Goal: Task Accomplishment & Management: Use online tool/utility

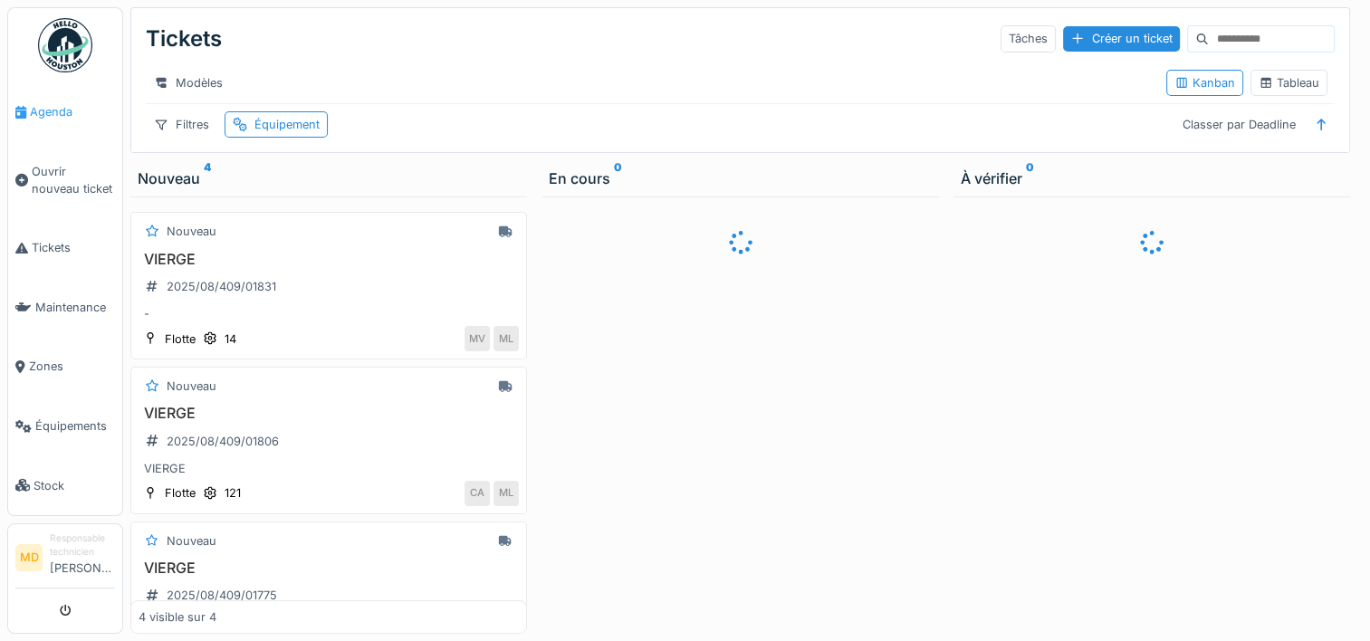
click at [59, 110] on span "Agenda" at bounding box center [72, 111] width 85 height 17
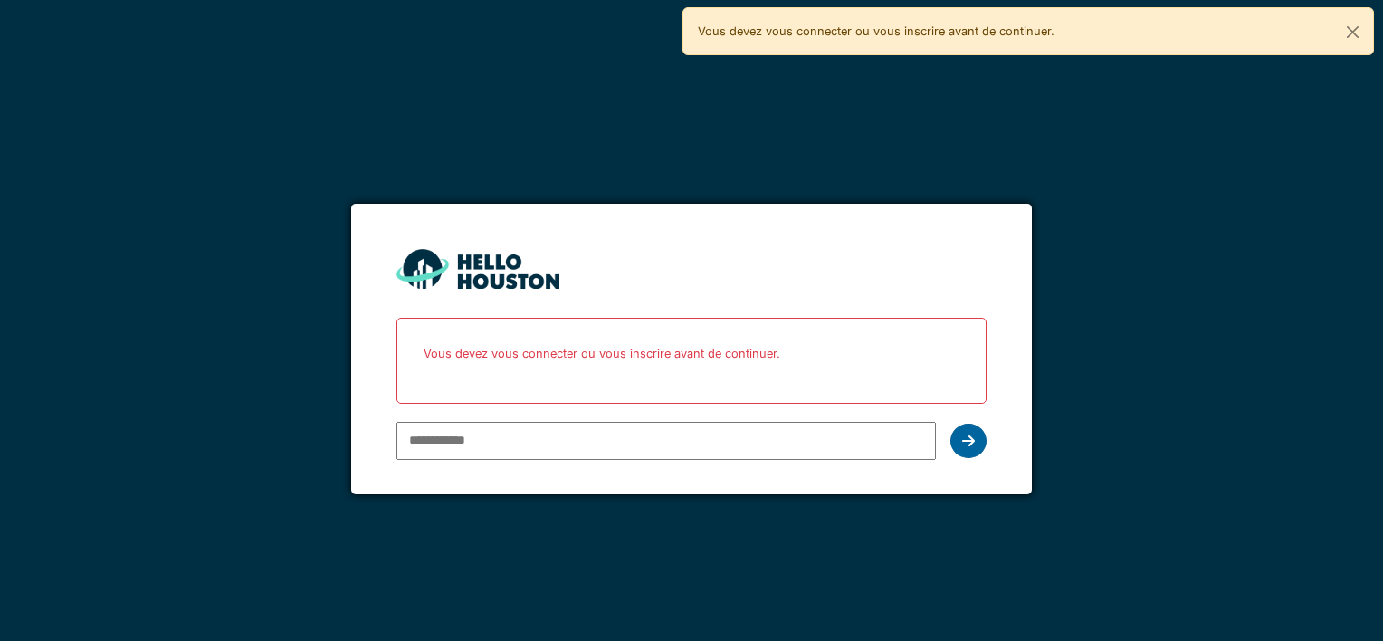
type input "**********"
click at [963, 439] on icon at bounding box center [968, 441] width 13 height 14
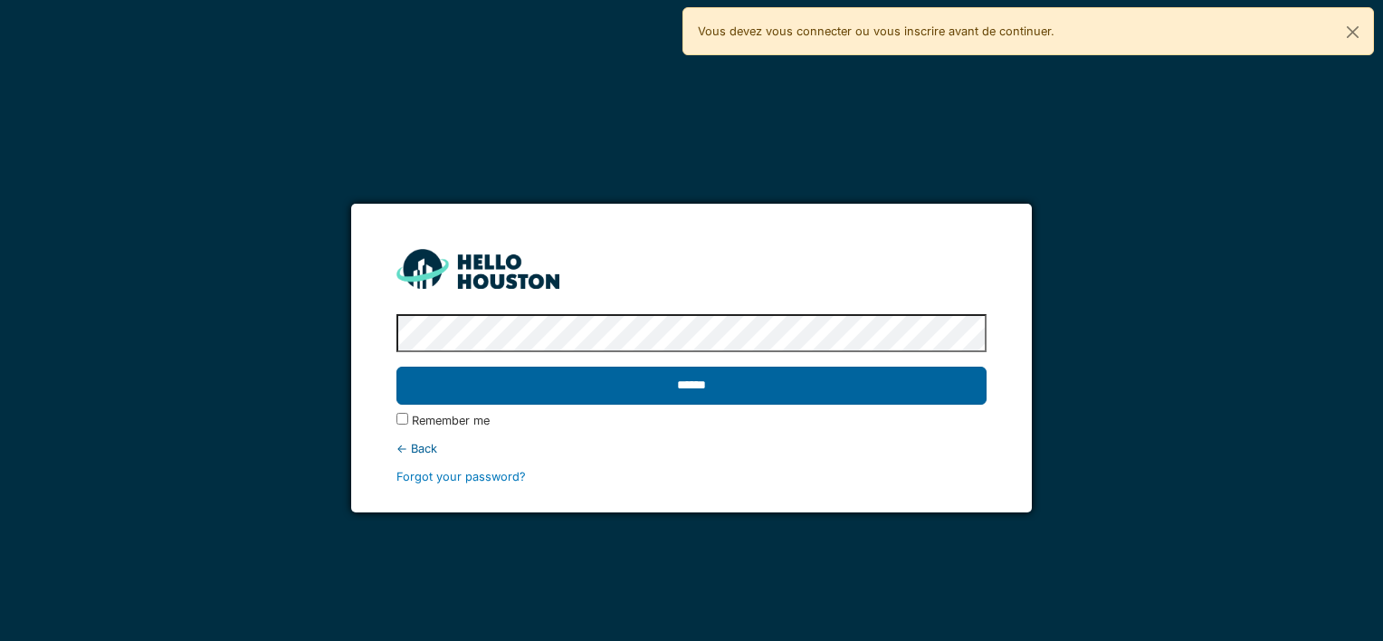
click at [672, 387] on input "******" at bounding box center [691, 386] width 589 height 38
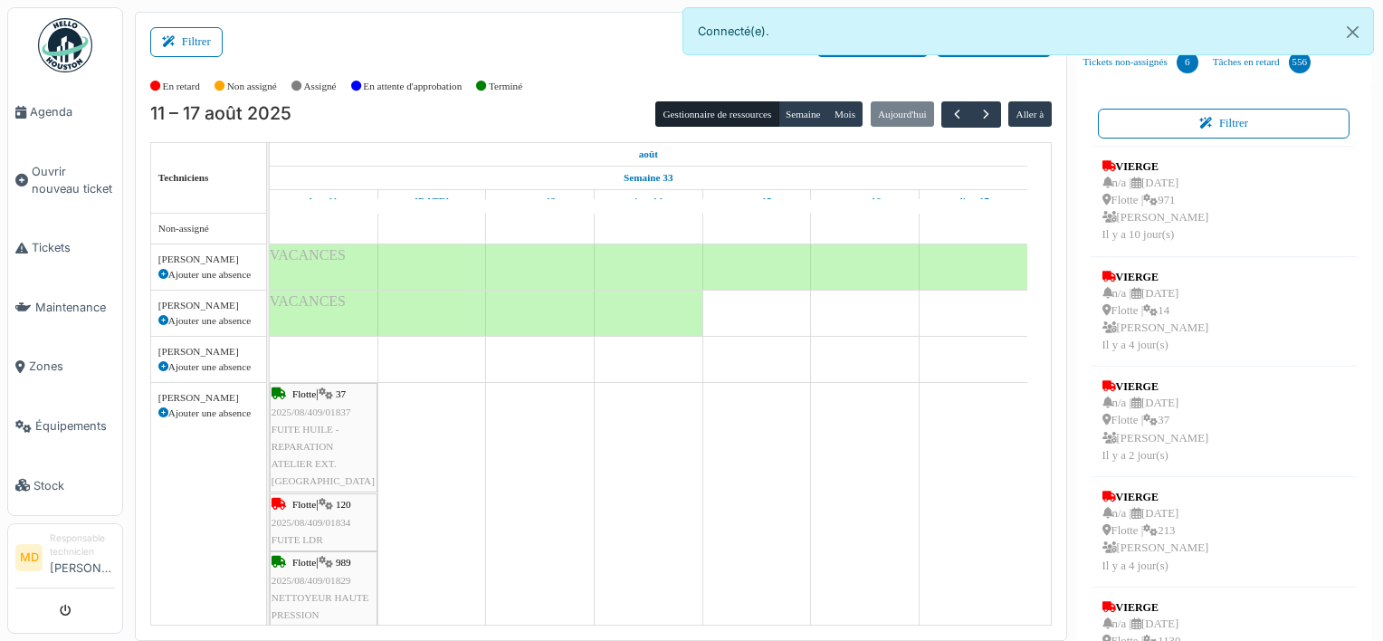
click at [164, 413] on icon at bounding box center [163, 413] width 10 height 10
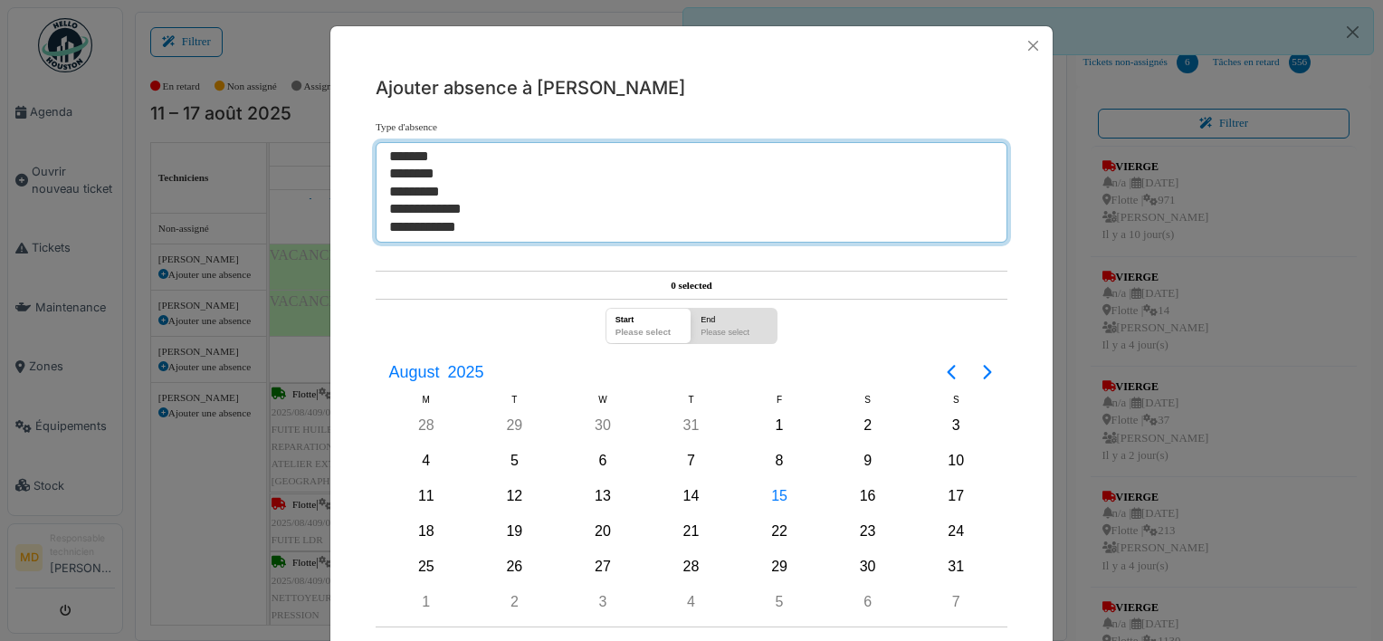
select select "***"
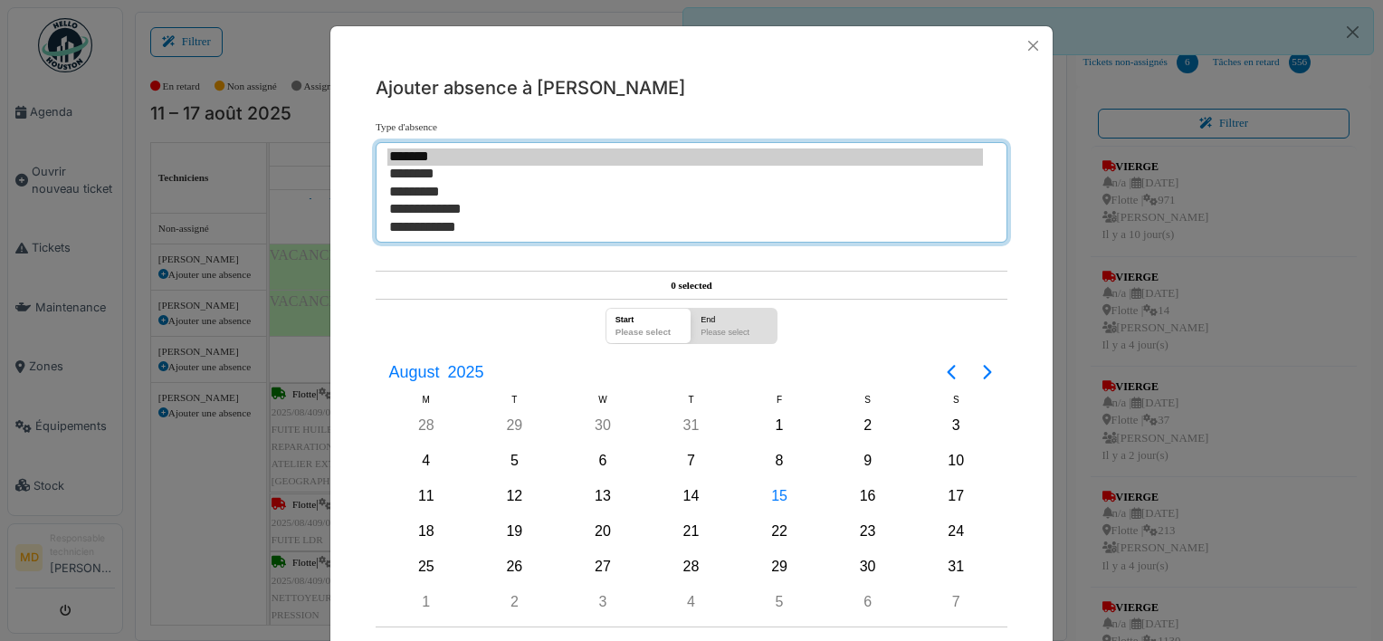
click at [402, 159] on option "*******" at bounding box center [686, 156] width 596 height 17
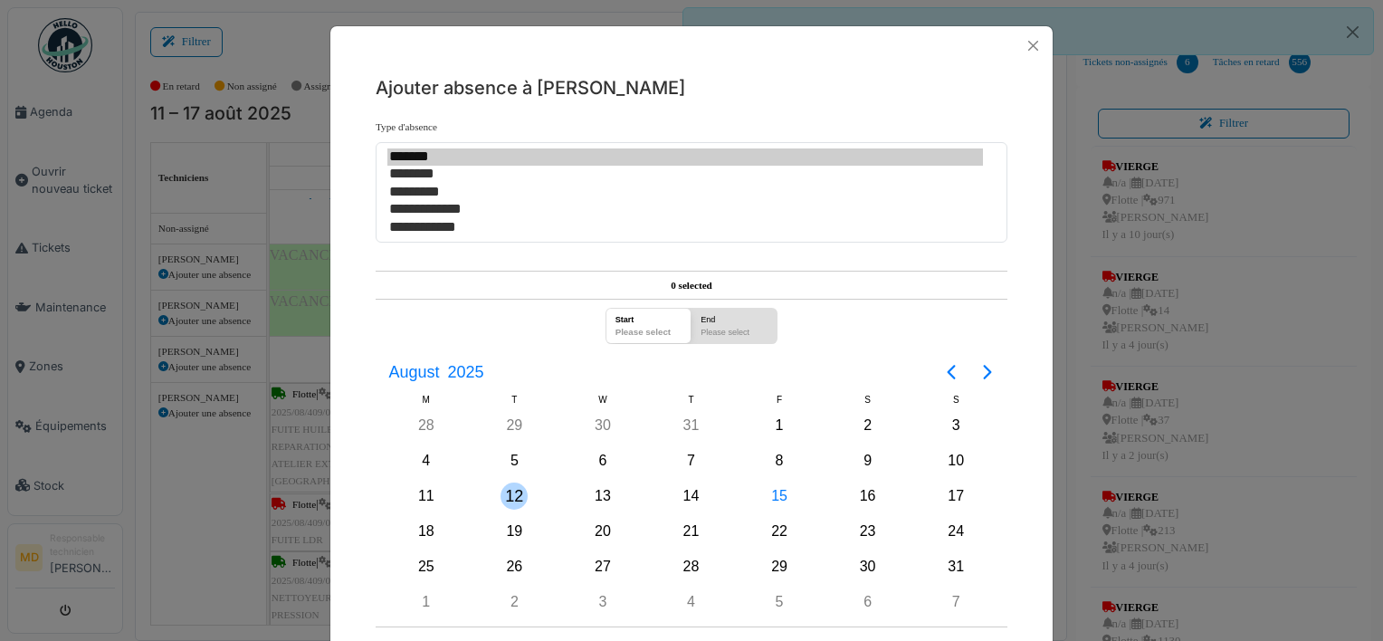
click at [512, 496] on div "12" at bounding box center [514, 496] width 27 height 27
click at [595, 560] on div "27" at bounding box center [602, 566] width 27 height 27
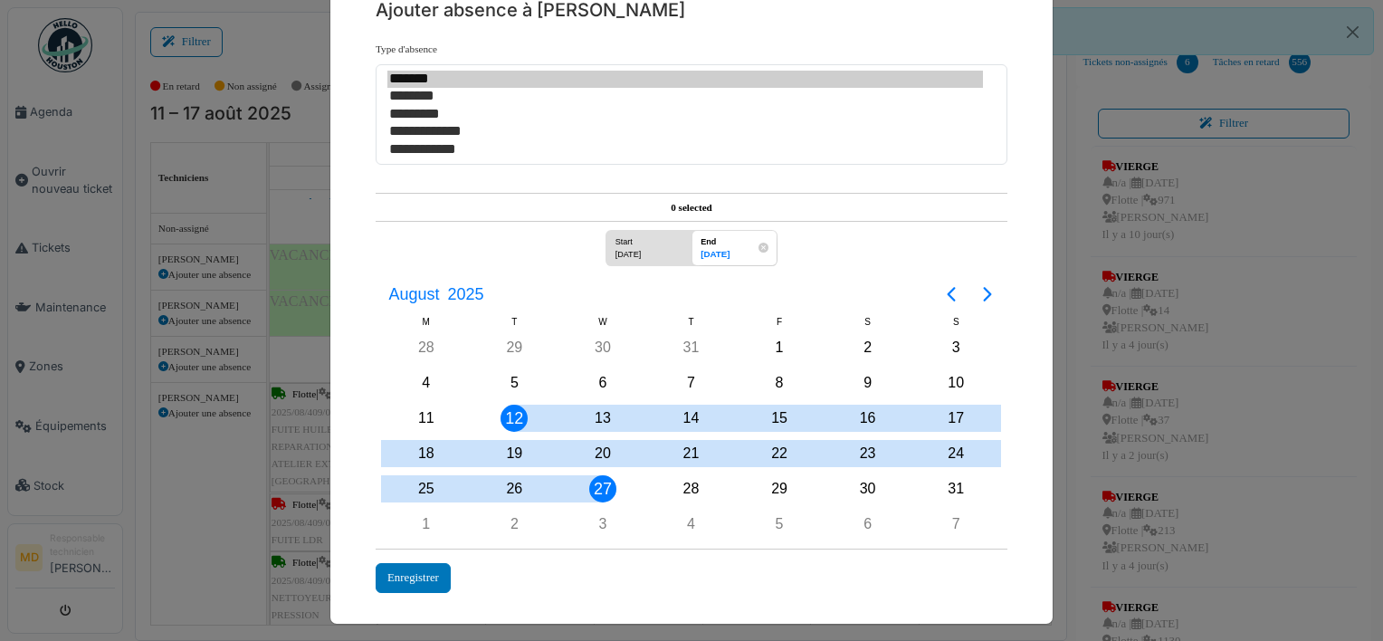
scroll to position [77, 0]
click at [416, 570] on div "Enregistrer" at bounding box center [413, 579] width 75 height 30
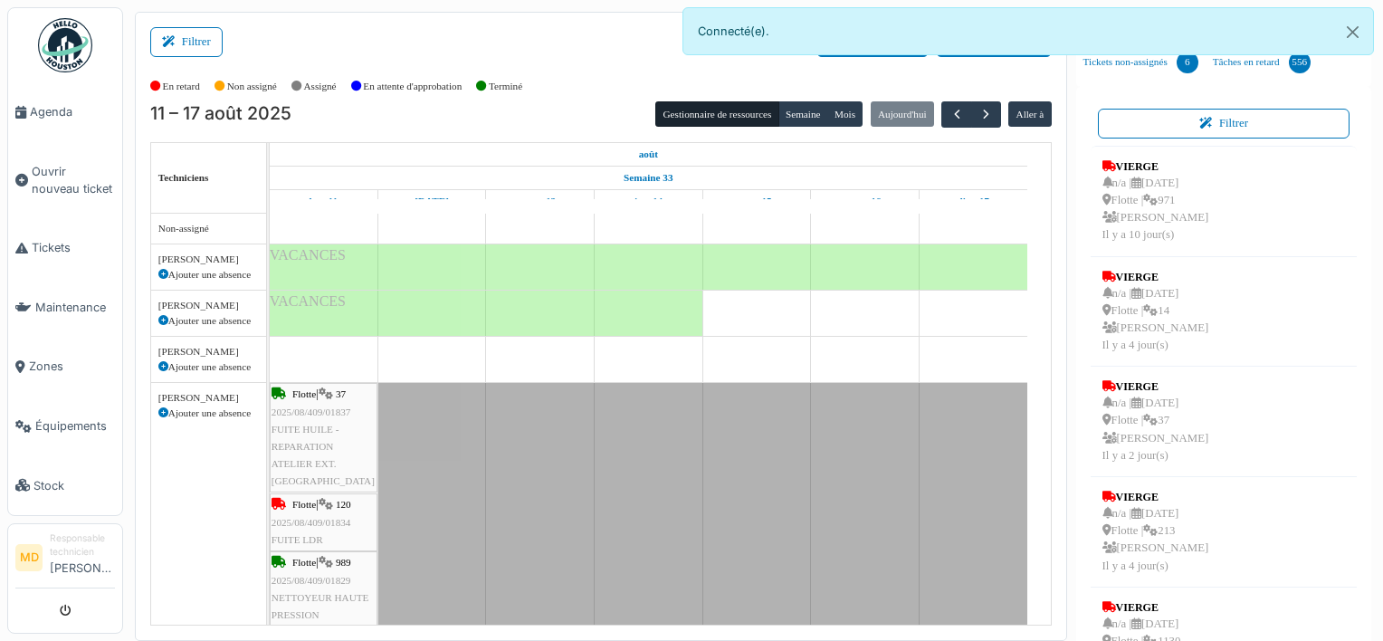
scroll to position [0, 0]
click at [713, 107] on button "Gestionnaire de ressources" at bounding box center [717, 113] width 123 height 25
click at [979, 110] on span "button" at bounding box center [986, 114] width 15 height 15
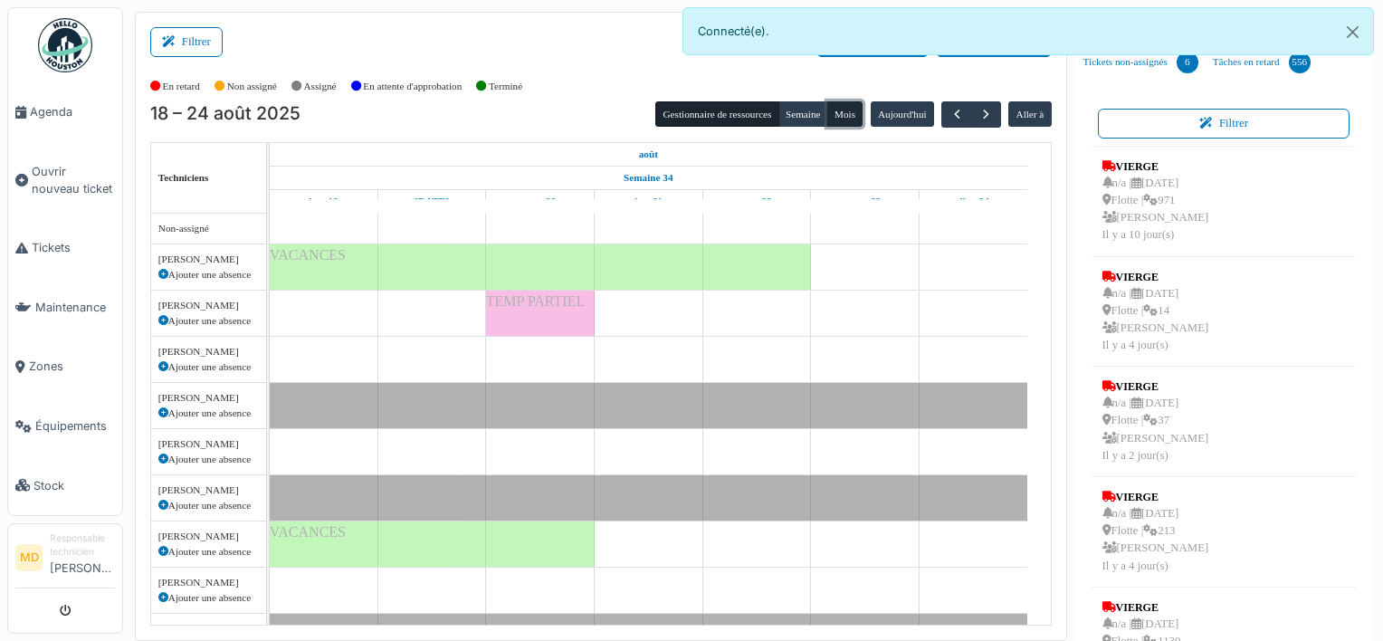
click at [837, 110] on button "Mois" at bounding box center [846, 113] width 36 height 25
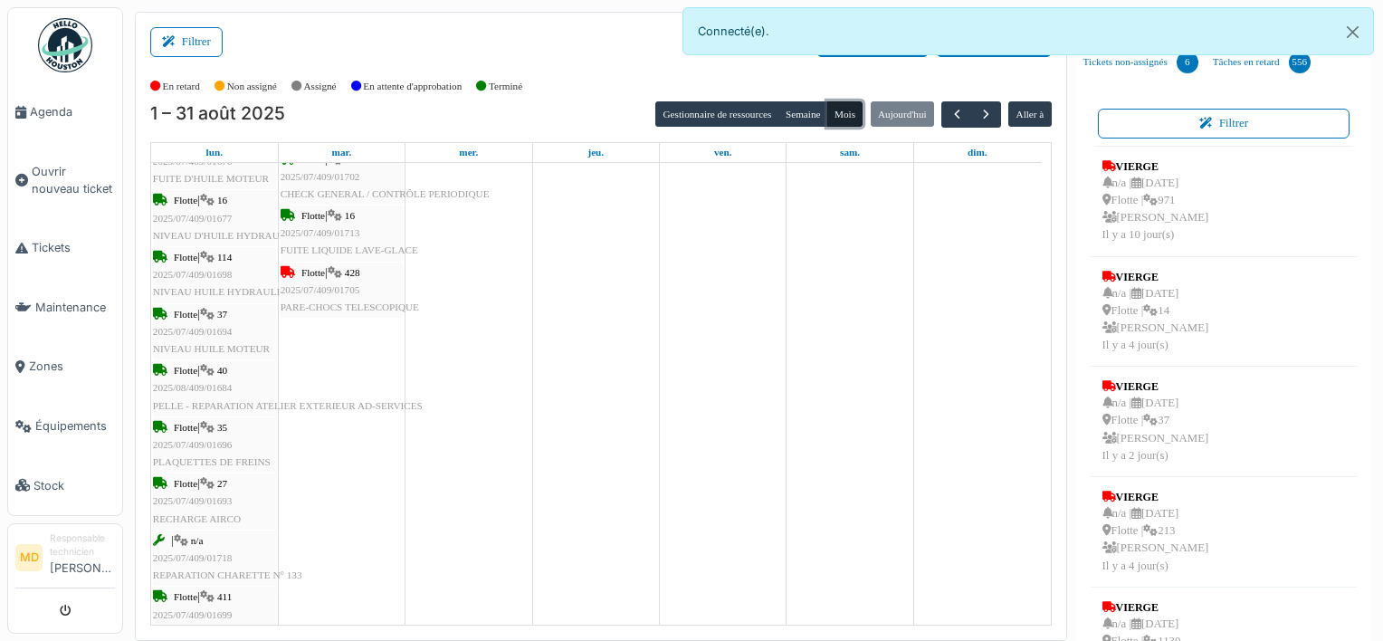
scroll to position [1205, 0]
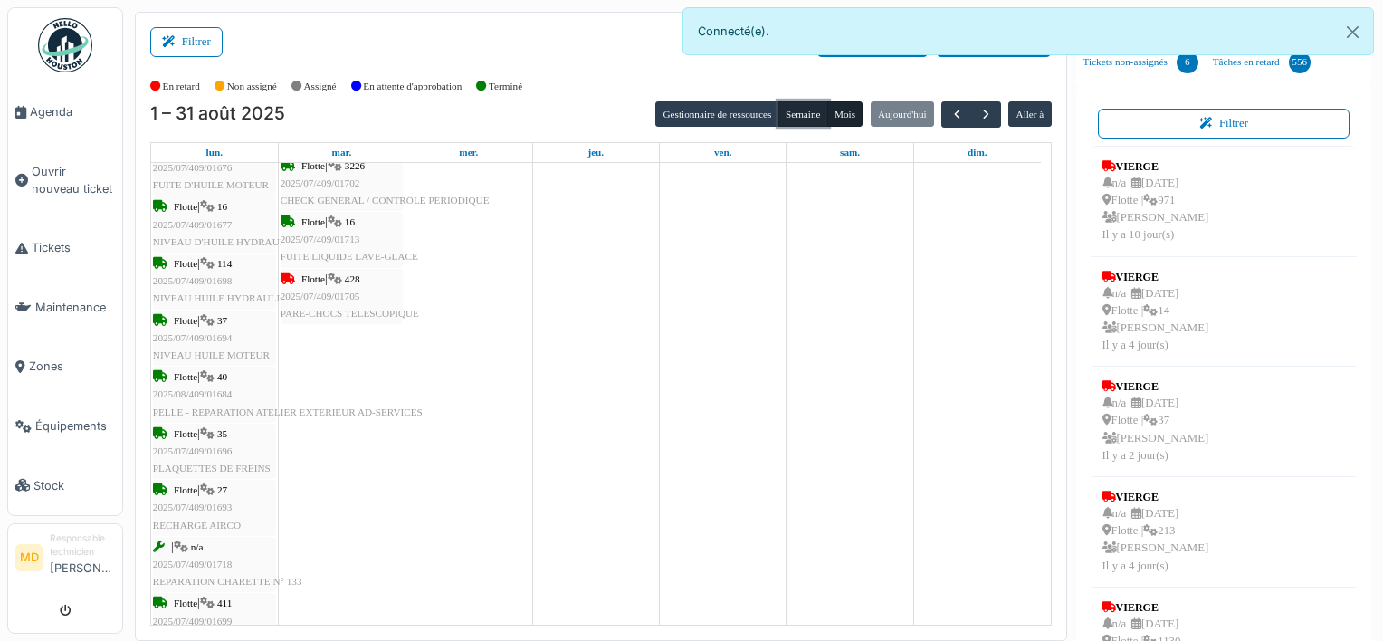
click at [794, 110] on button "Semaine" at bounding box center [804, 113] width 50 height 25
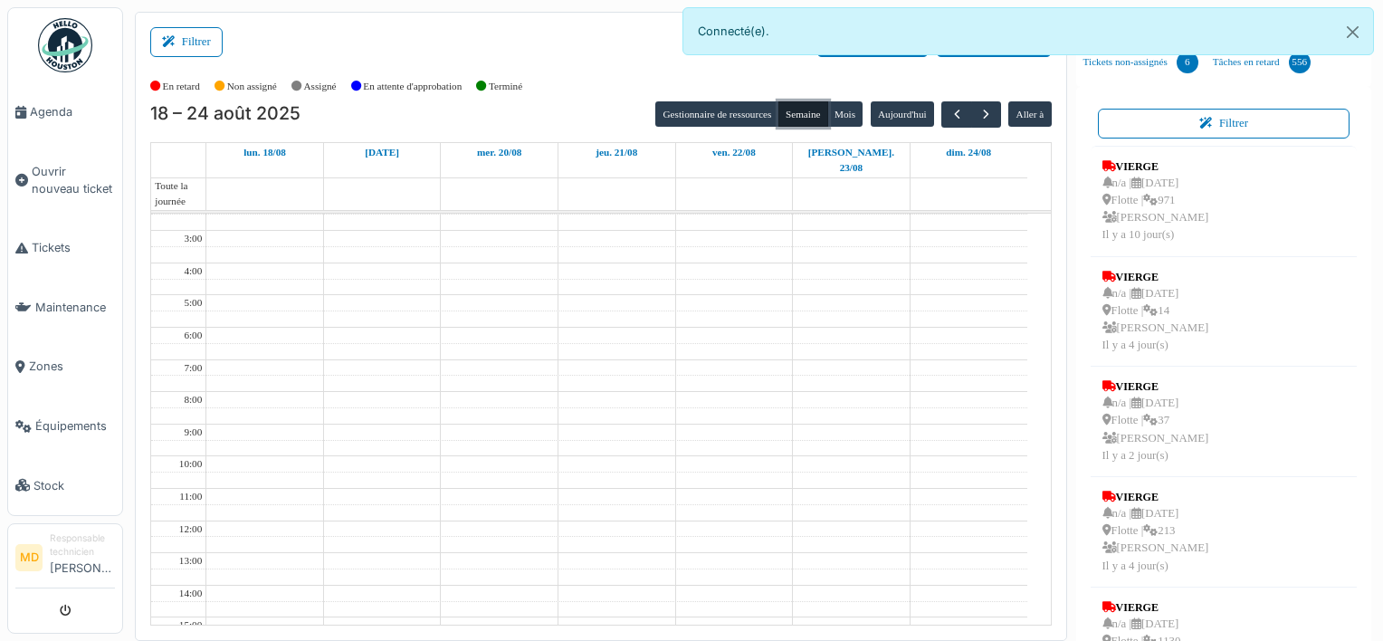
scroll to position [105, 0]
click at [950, 113] on span "button" at bounding box center [957, 114] width 15 height 15
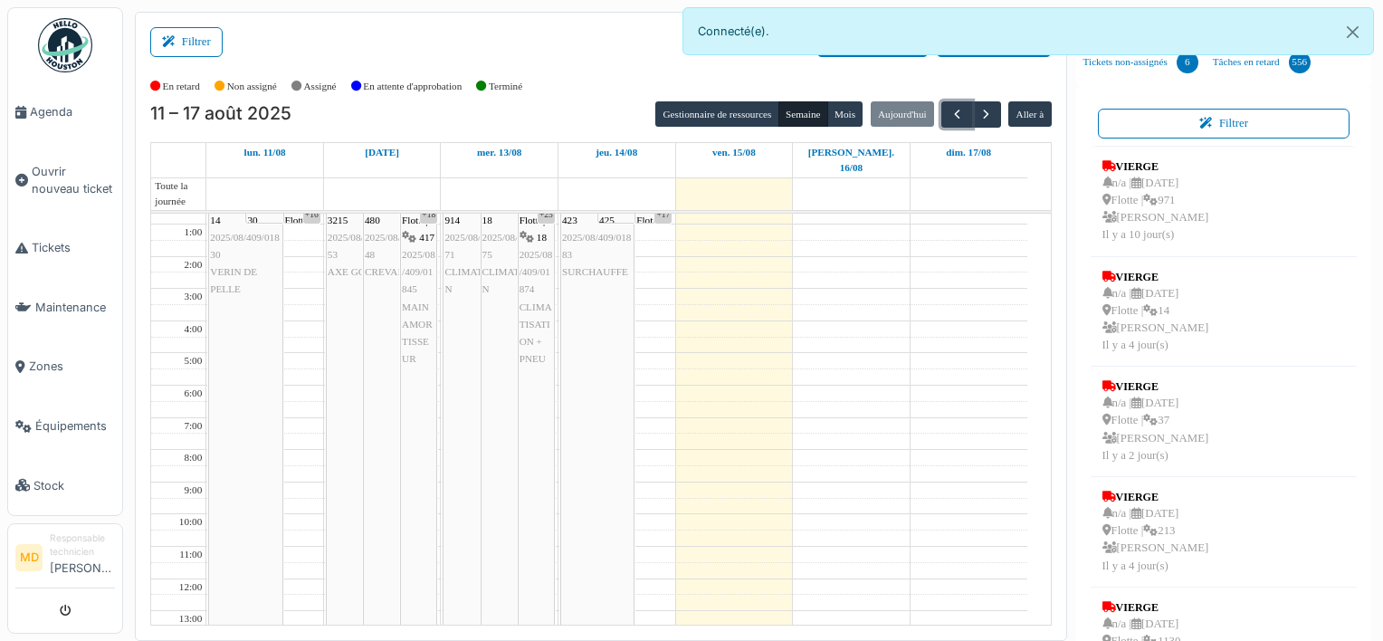
scroll to position [0, 0]
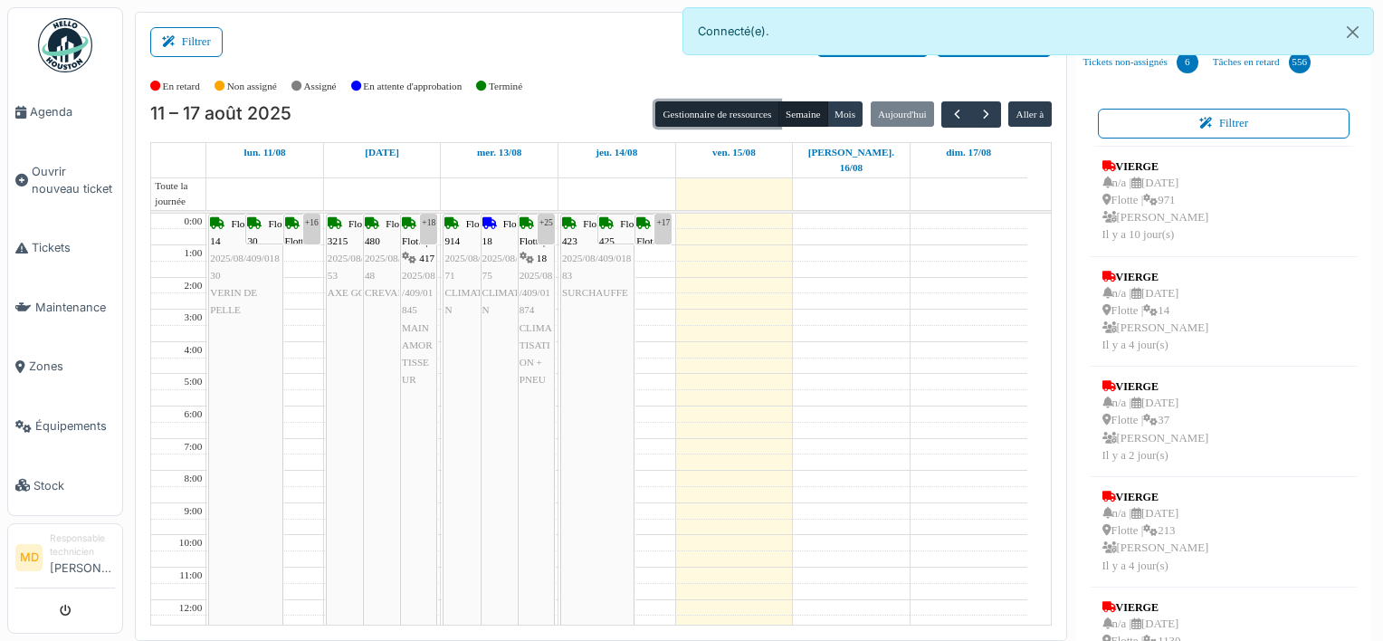
click at [694, 118] on button "Gestionnaire de ressources" at bounding box center [717, 113] width 123 height 25
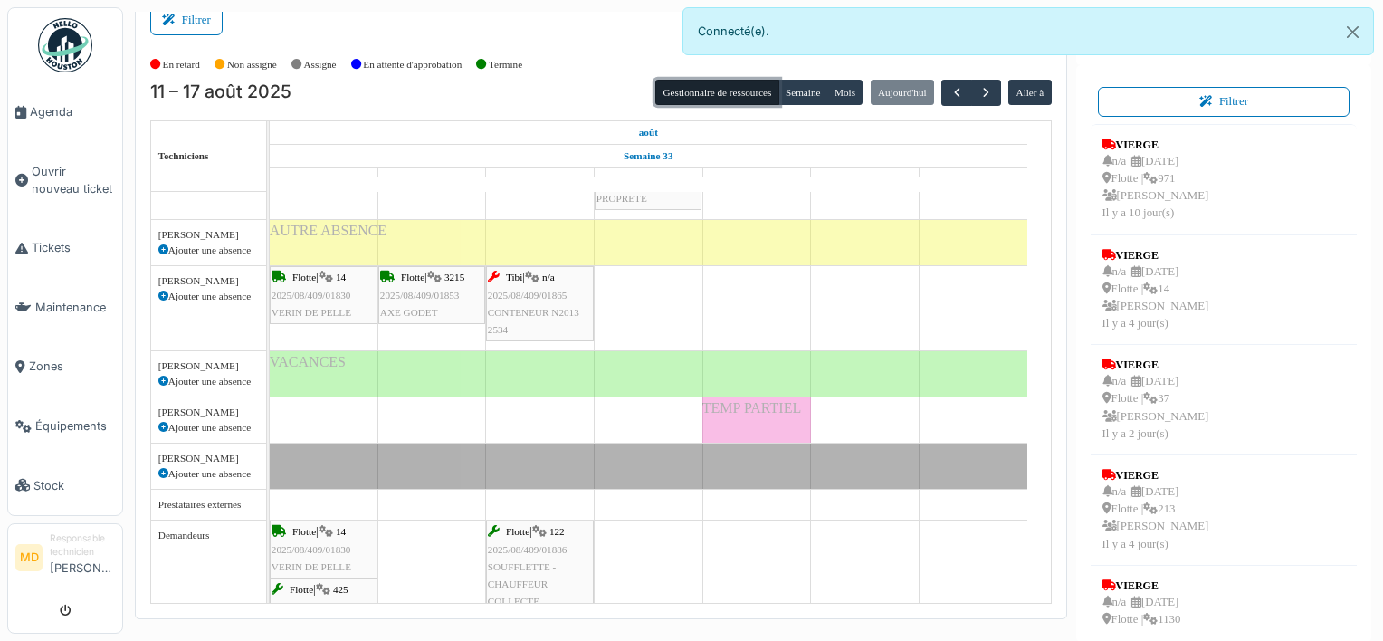
scroll to position [2651, 0]
